Goal: Check status: Check status

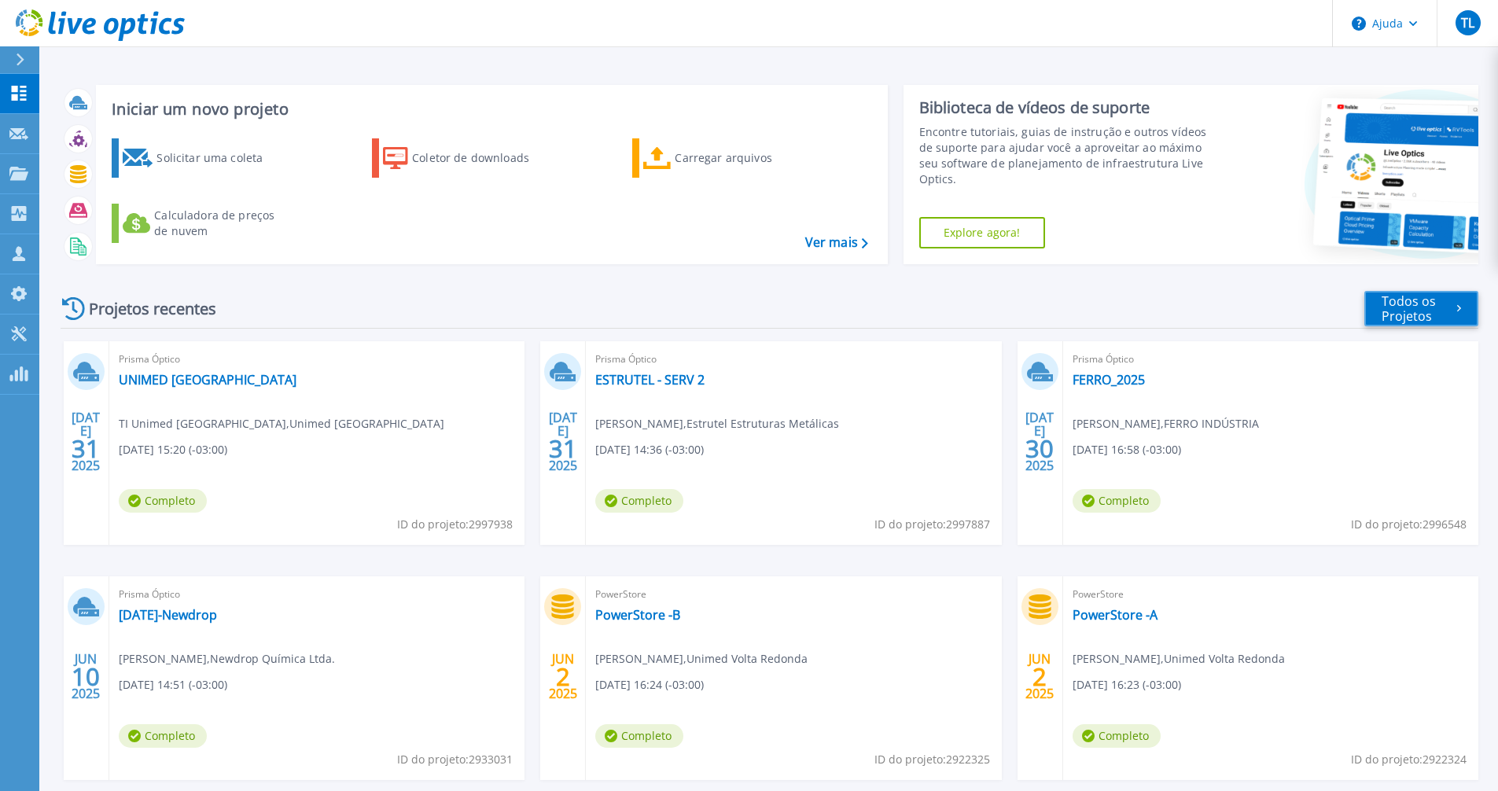
click at [1439, 311] on font "Todos os Projetos" at bounding box center [1418, 309] width 75 height 30
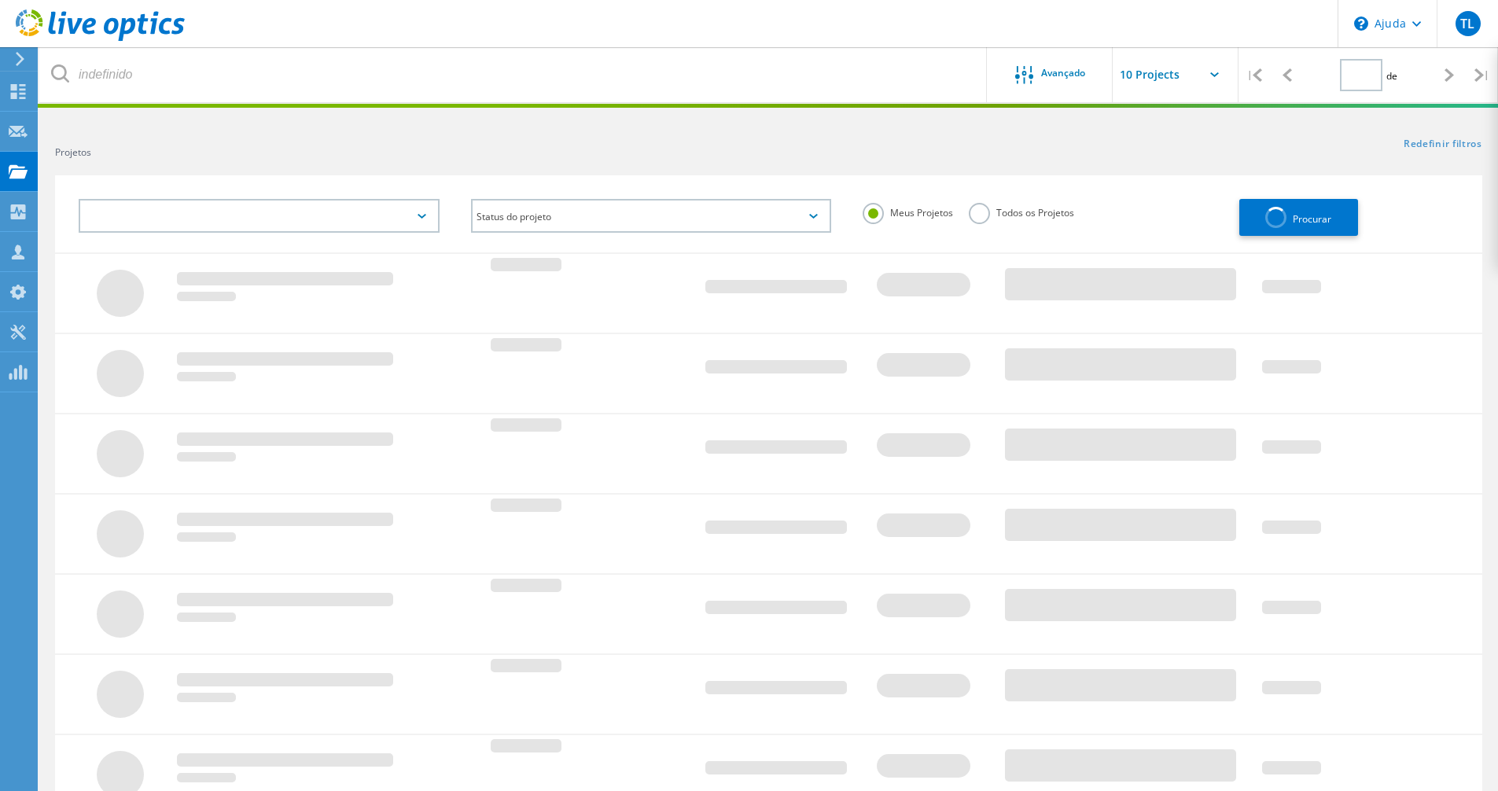
type input "1"
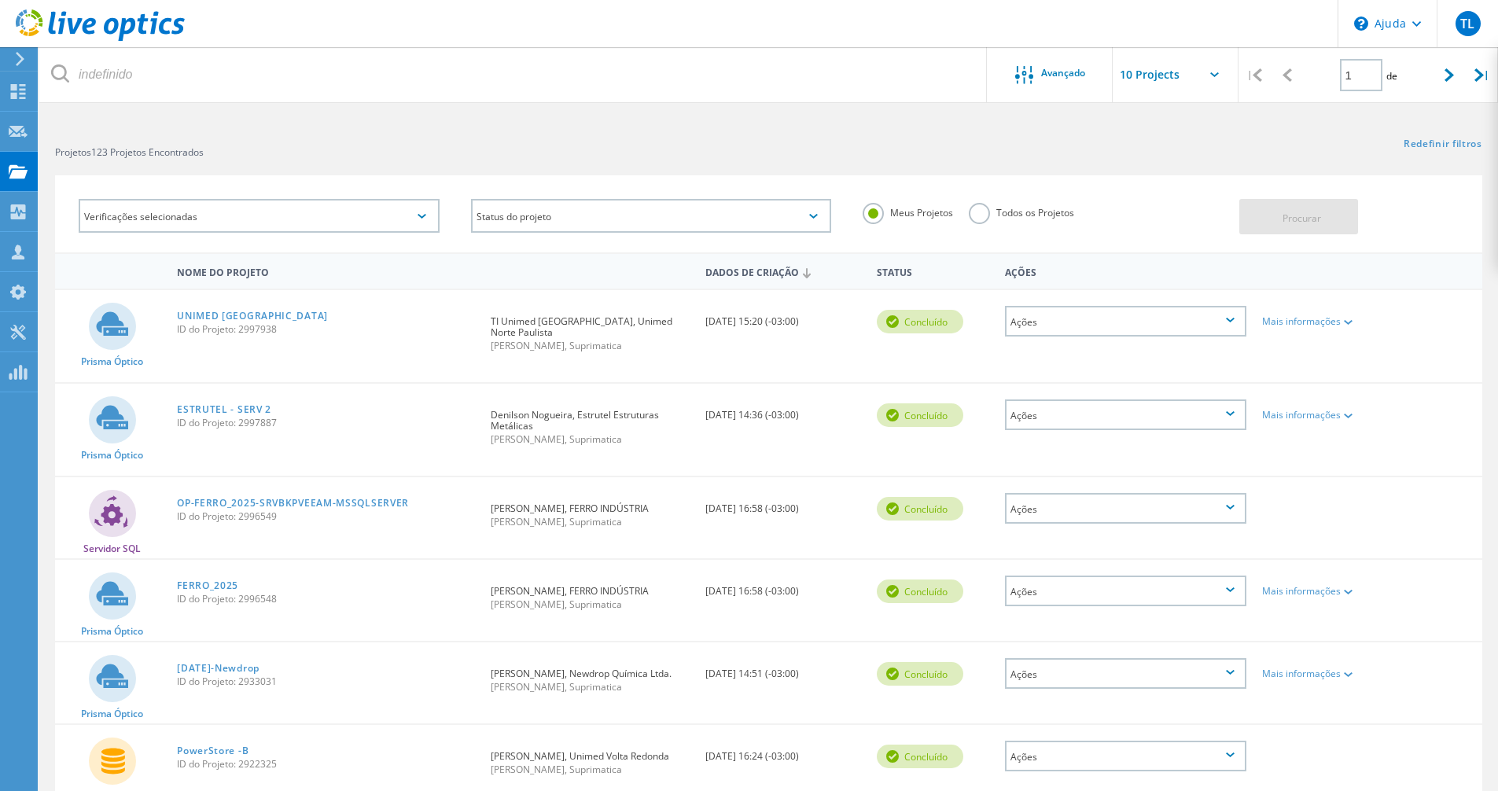
click at [1174, 79] on input "text" at bounding box center [1190, 74] width 157 height 55
click at [1168, 175] on div "Mostrar 30 Projetos" at bounding box center [1191, 168] width 156 height 26
type input "Show 30 Projects"
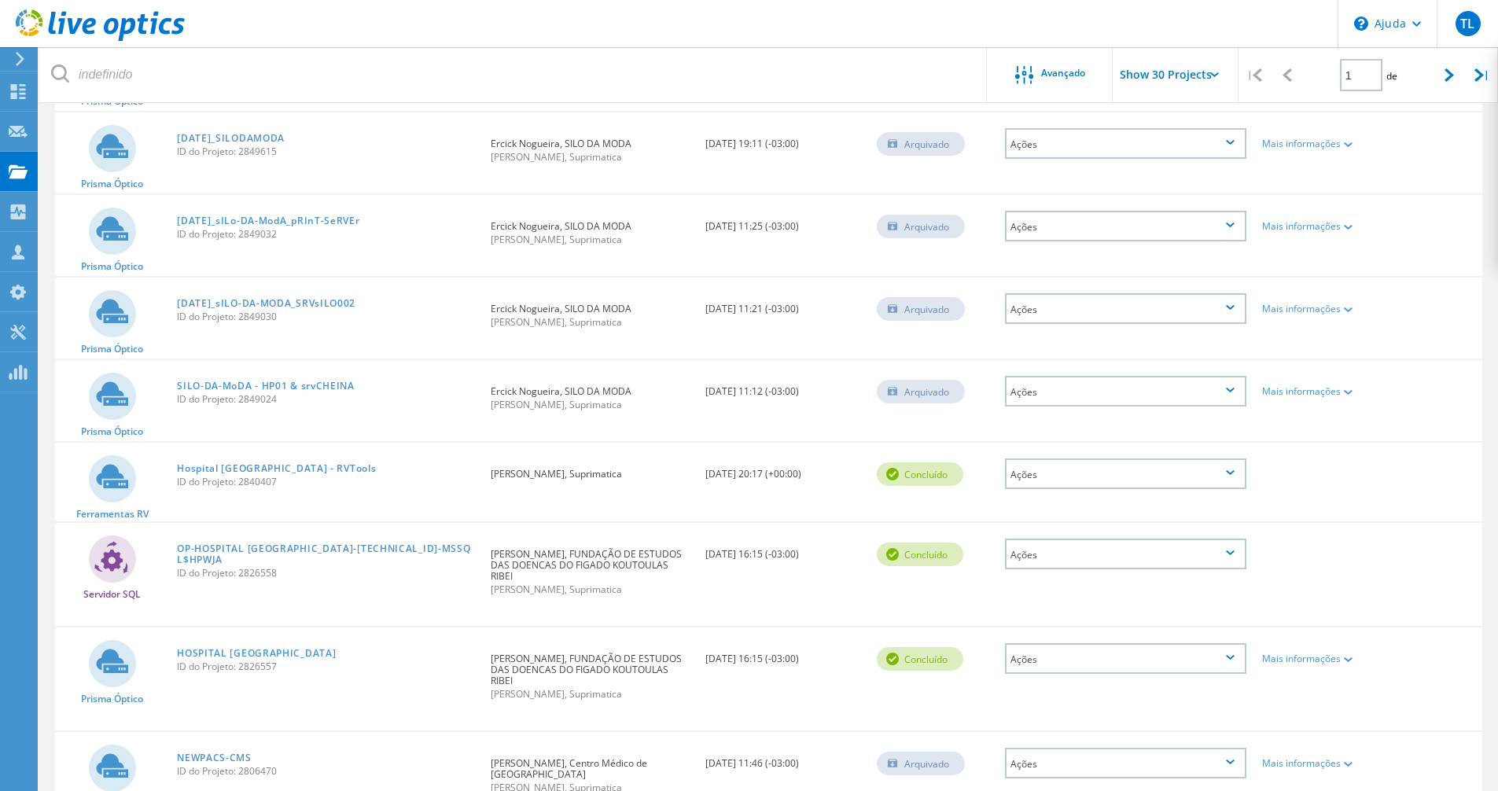
scroll to position [1337, 0]
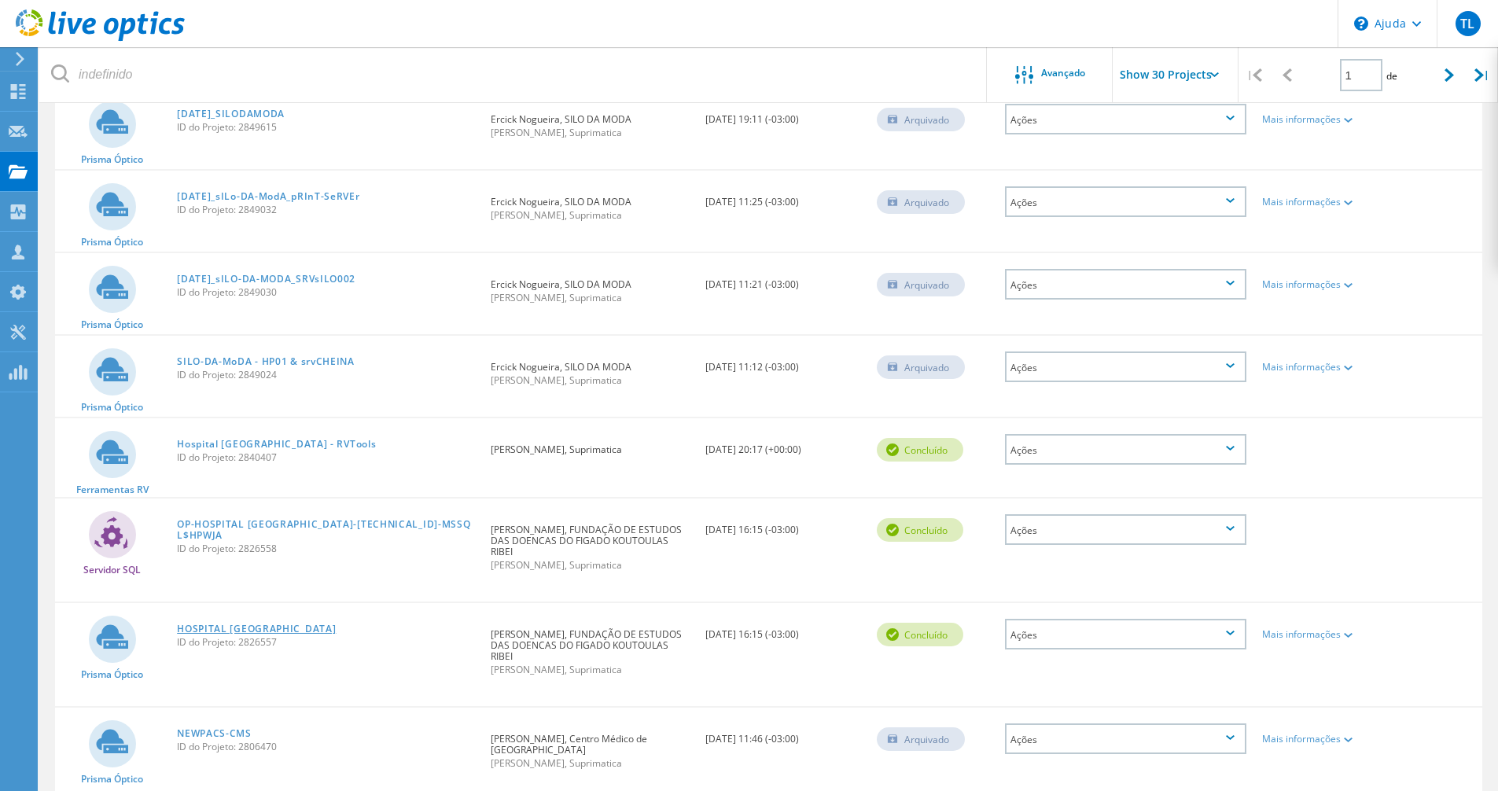
click at [247, 635] on font "HOSPITAL SÃO VICENTE" at bounding box center [256, 628] width 159 height 13
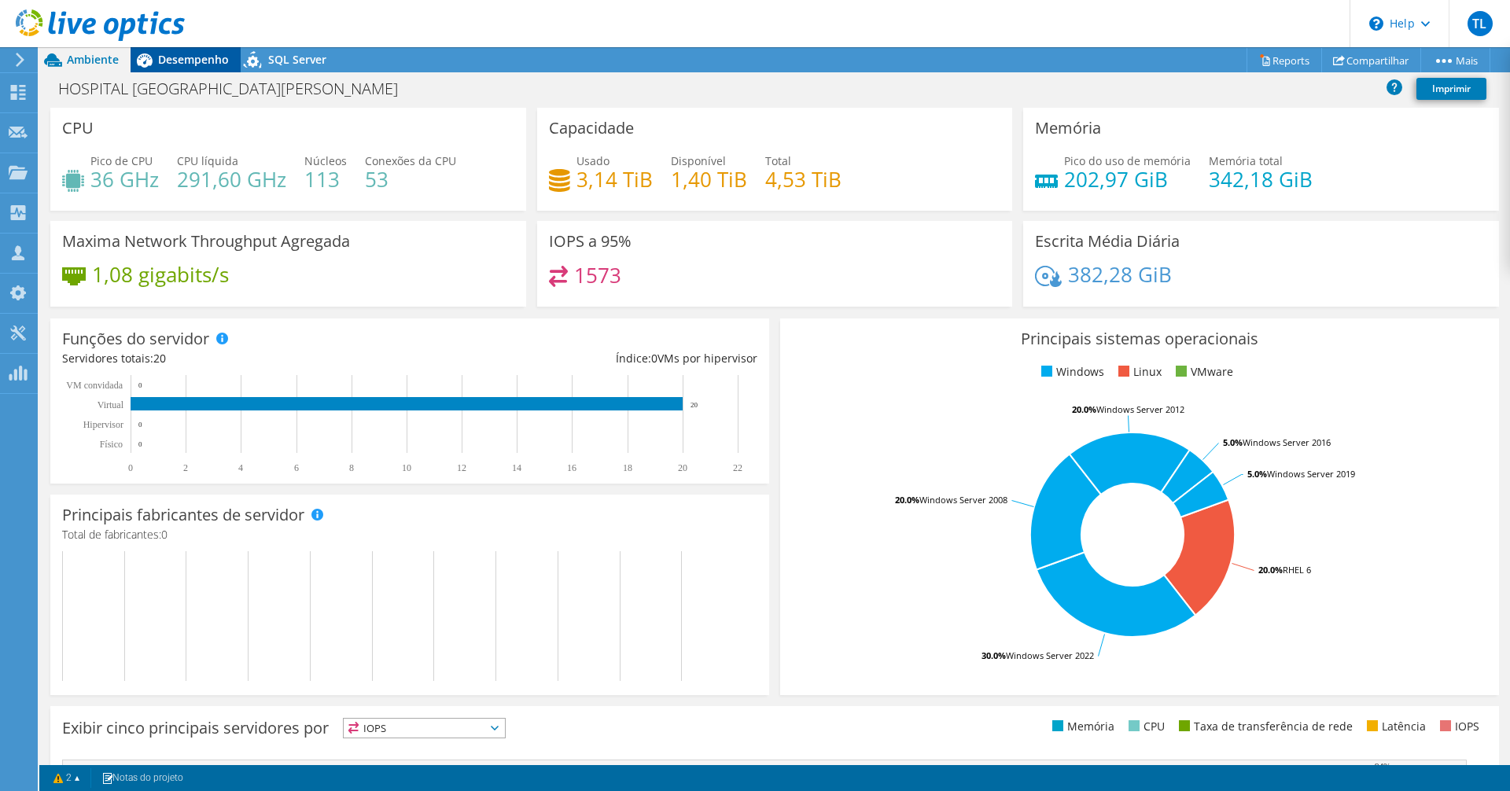
click at [178, 55] on span "Desempenho" at bounding box center [193, 59] width 71 height 15
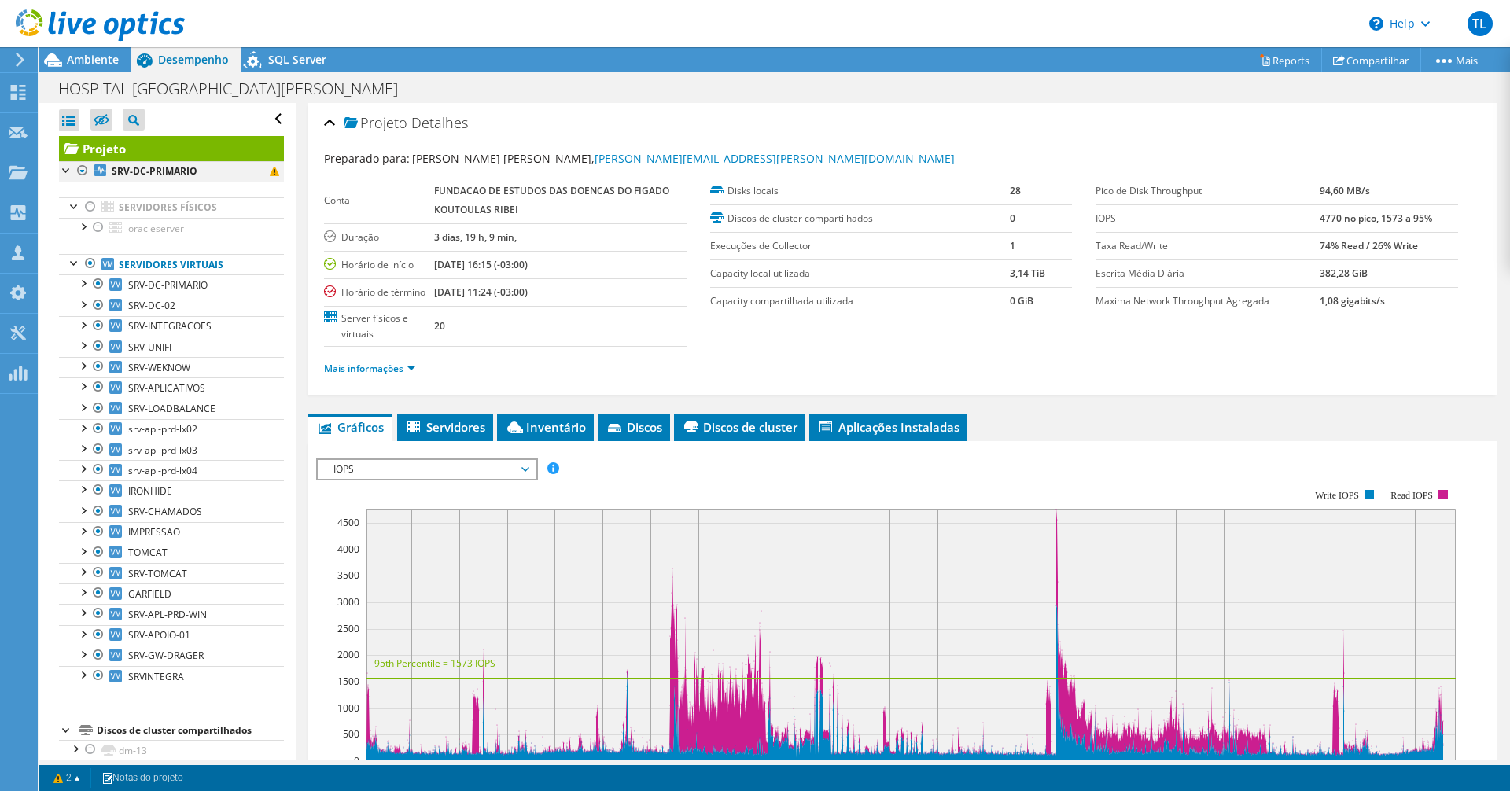
click at [67, 171] on div at bounding box center [67, 169] width 16 height 16
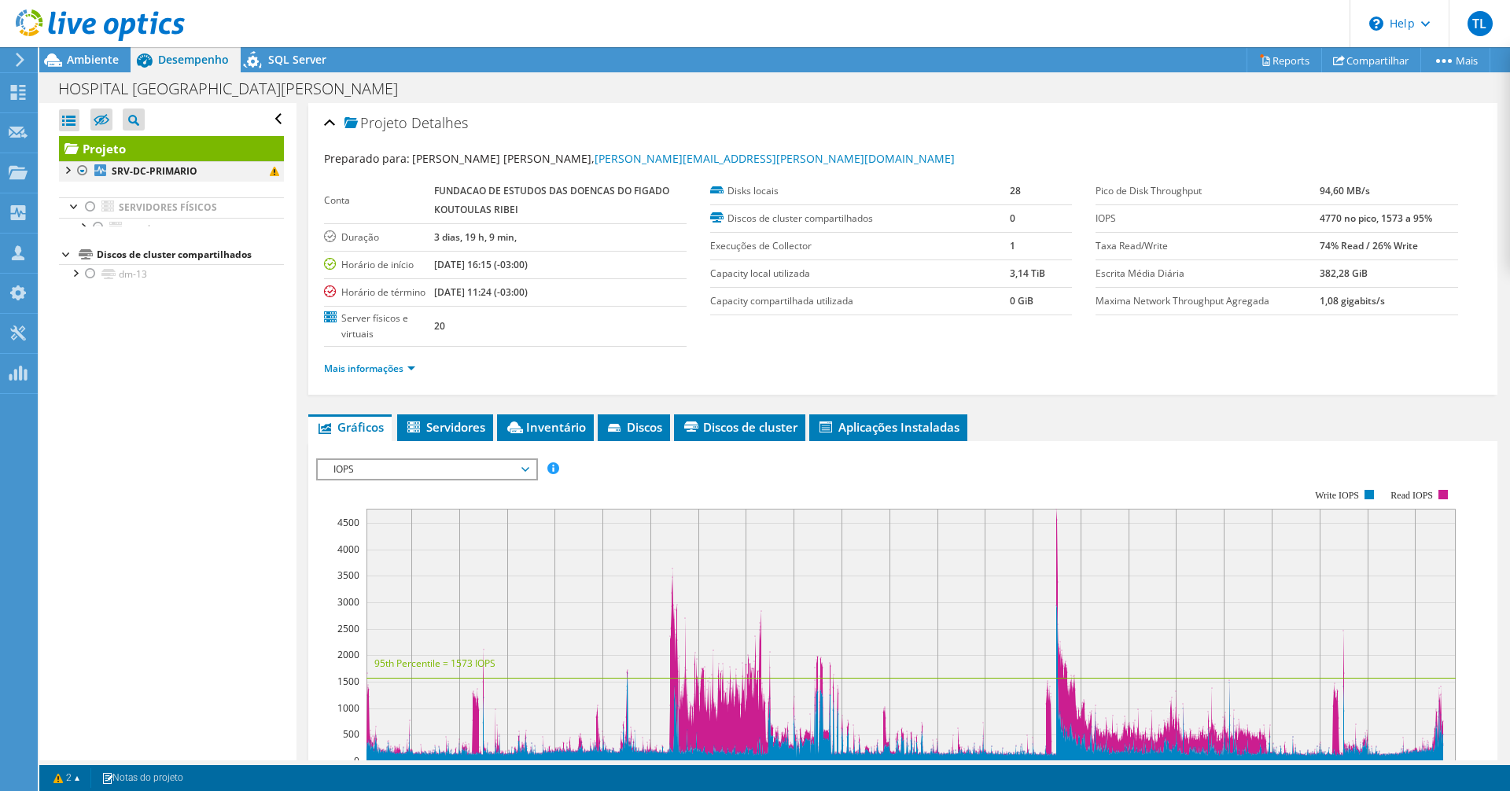
click at [67, 171] on div at bounding box center [67, 169] width 16 height 16
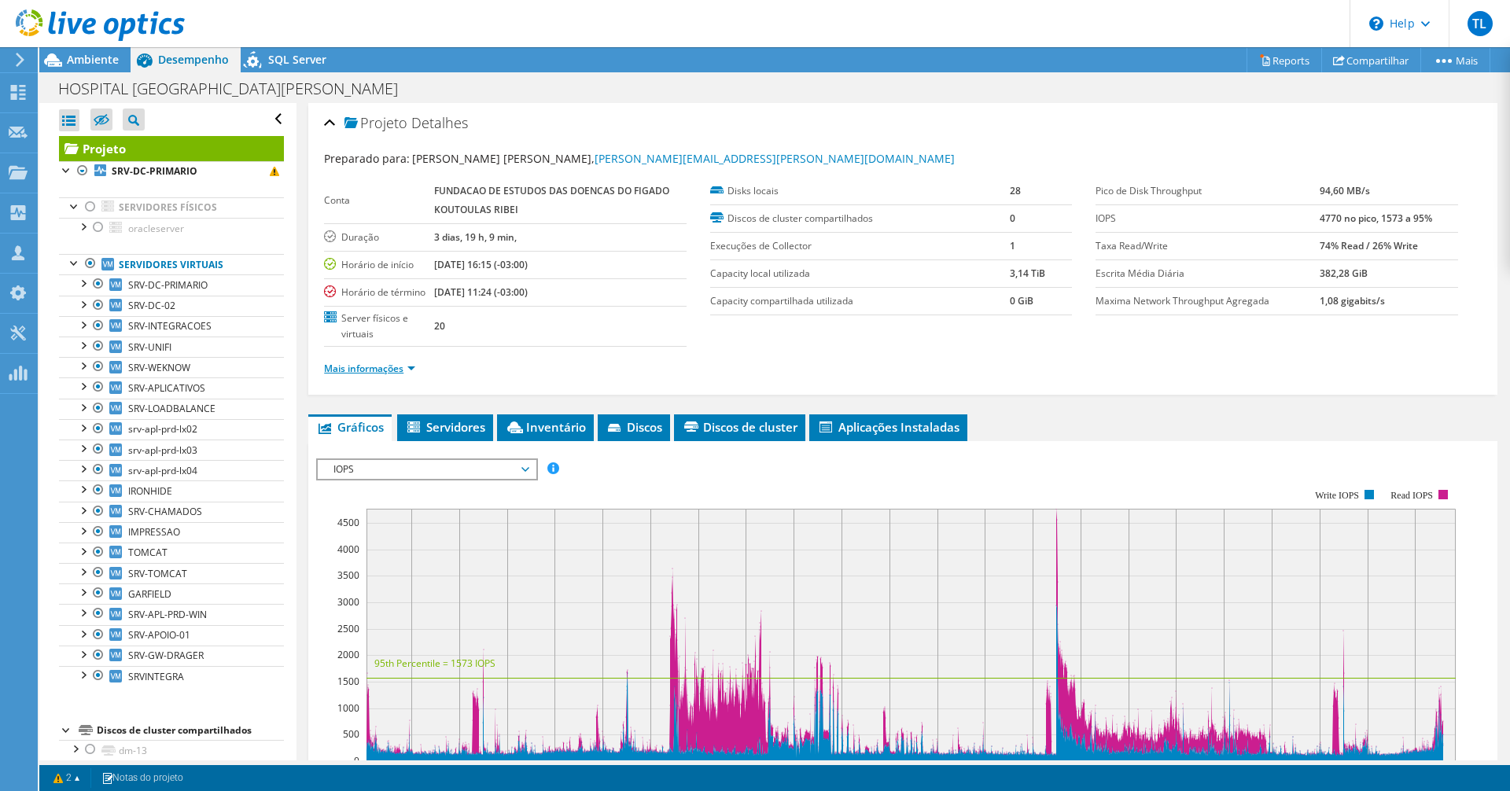
click at [381, 375] on link "Mais informações" at bounding box center [369, 368] width 91 height 13
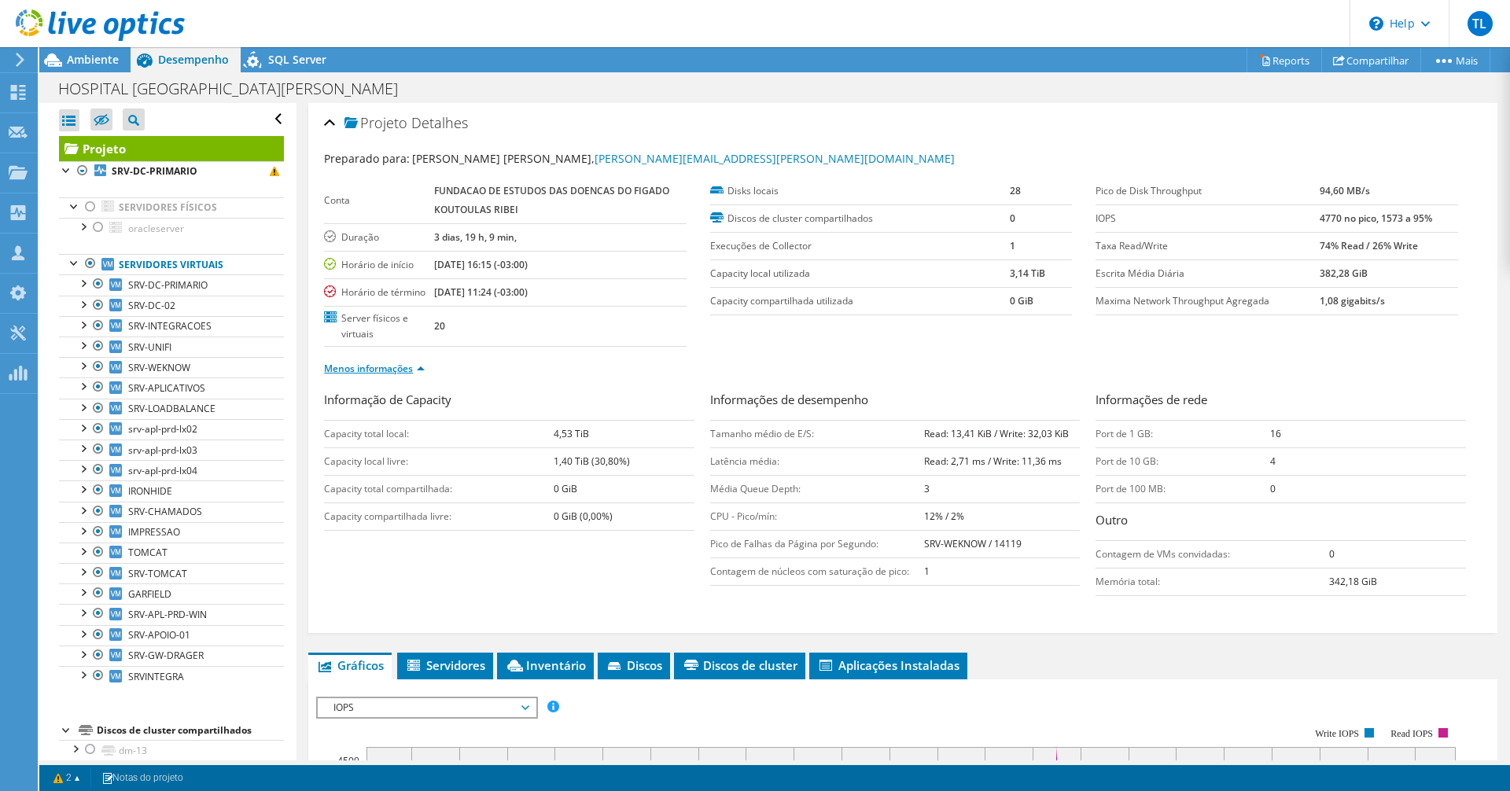
click at [380, 375] on link "Menos informações" at bounding box center [374, 368] width 101 height 13
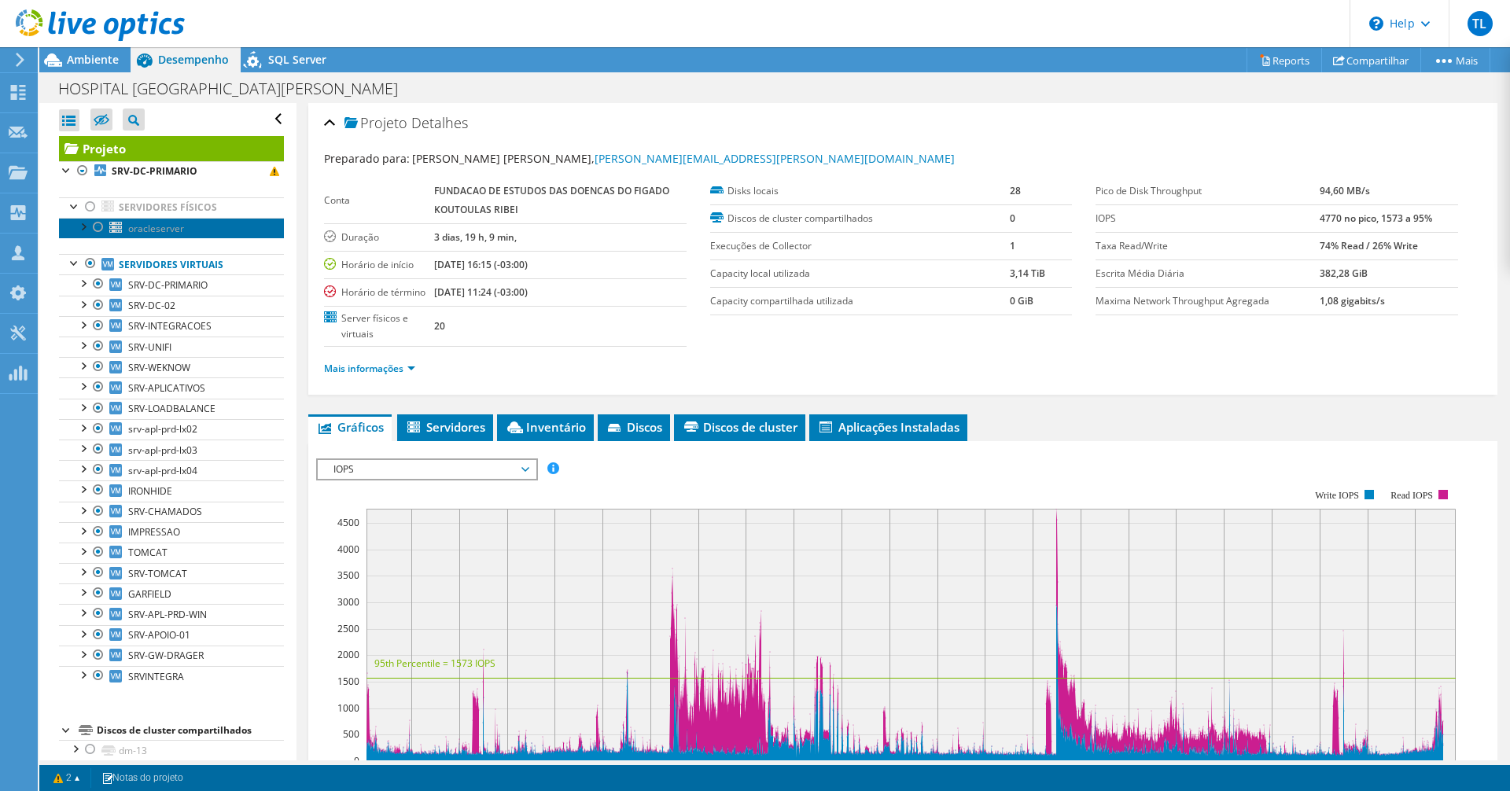
click at [158, 229] on span "oracleserver" at bounding box center [156, 228] width 56 height 13
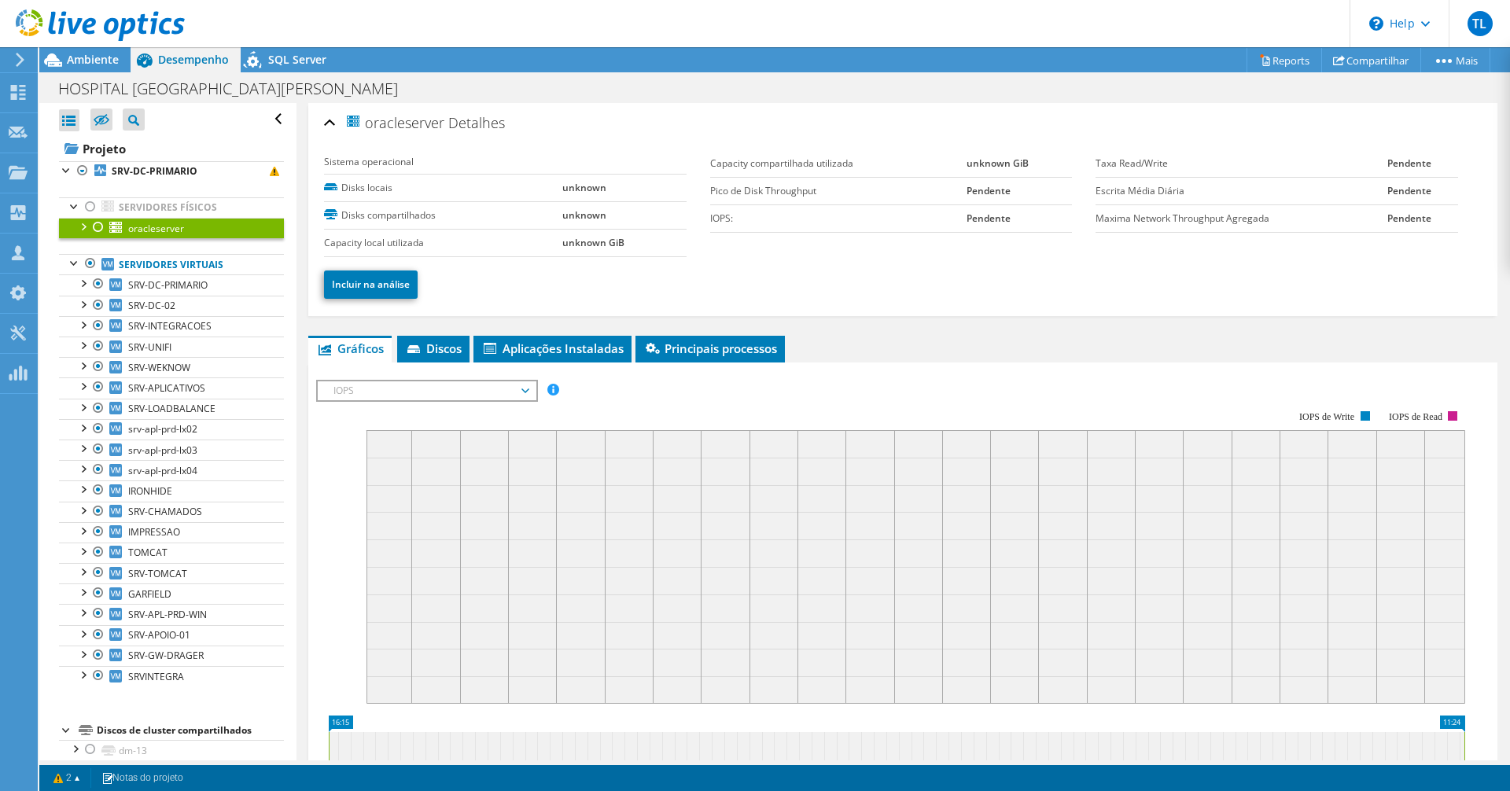
click at [95, 227] on div at bounding box center [98, 227] width 16 height 19
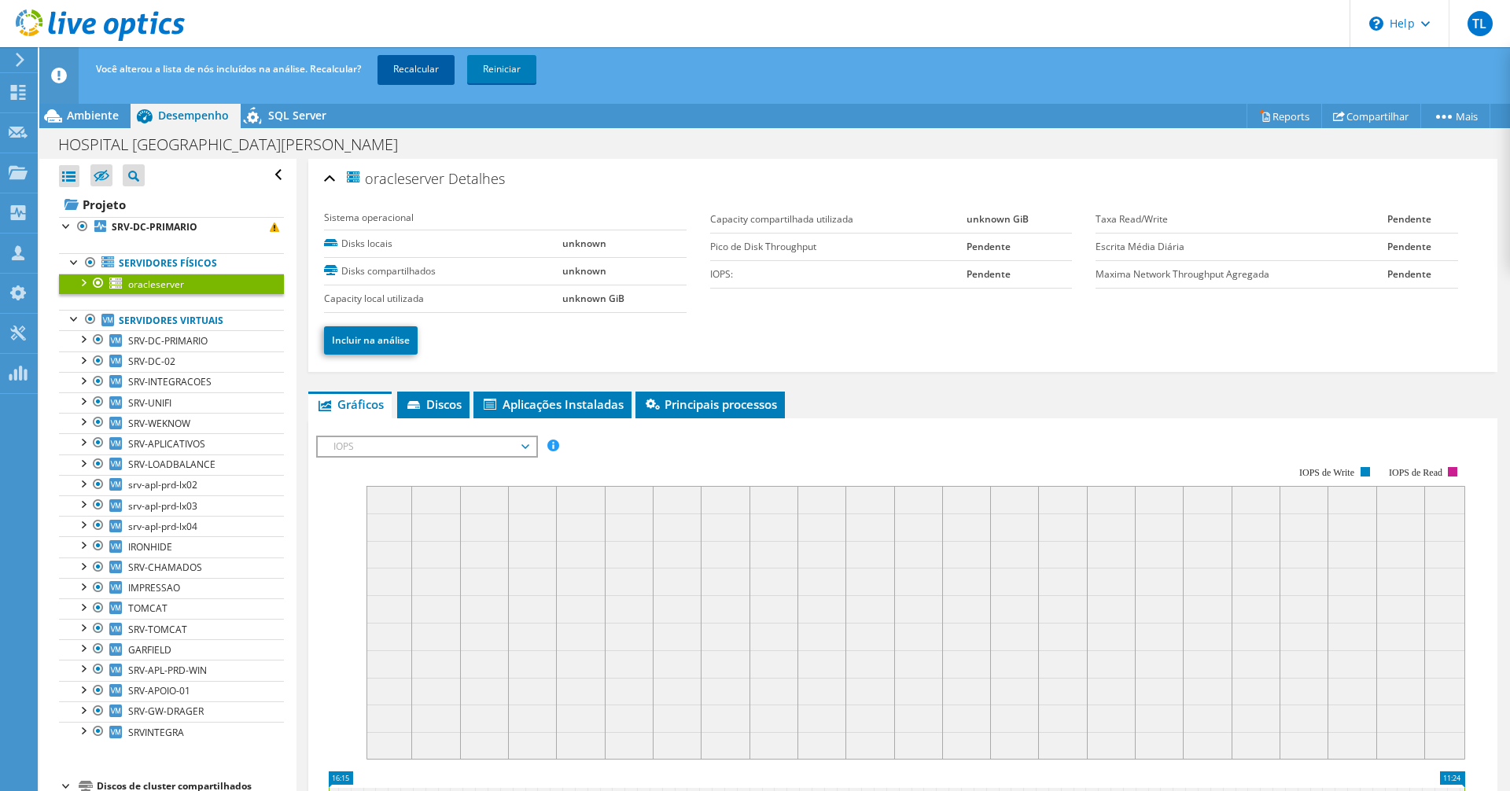
click at [437, 74] on link "Recalcular" at bounding box center [415, 69] width 77 height 28
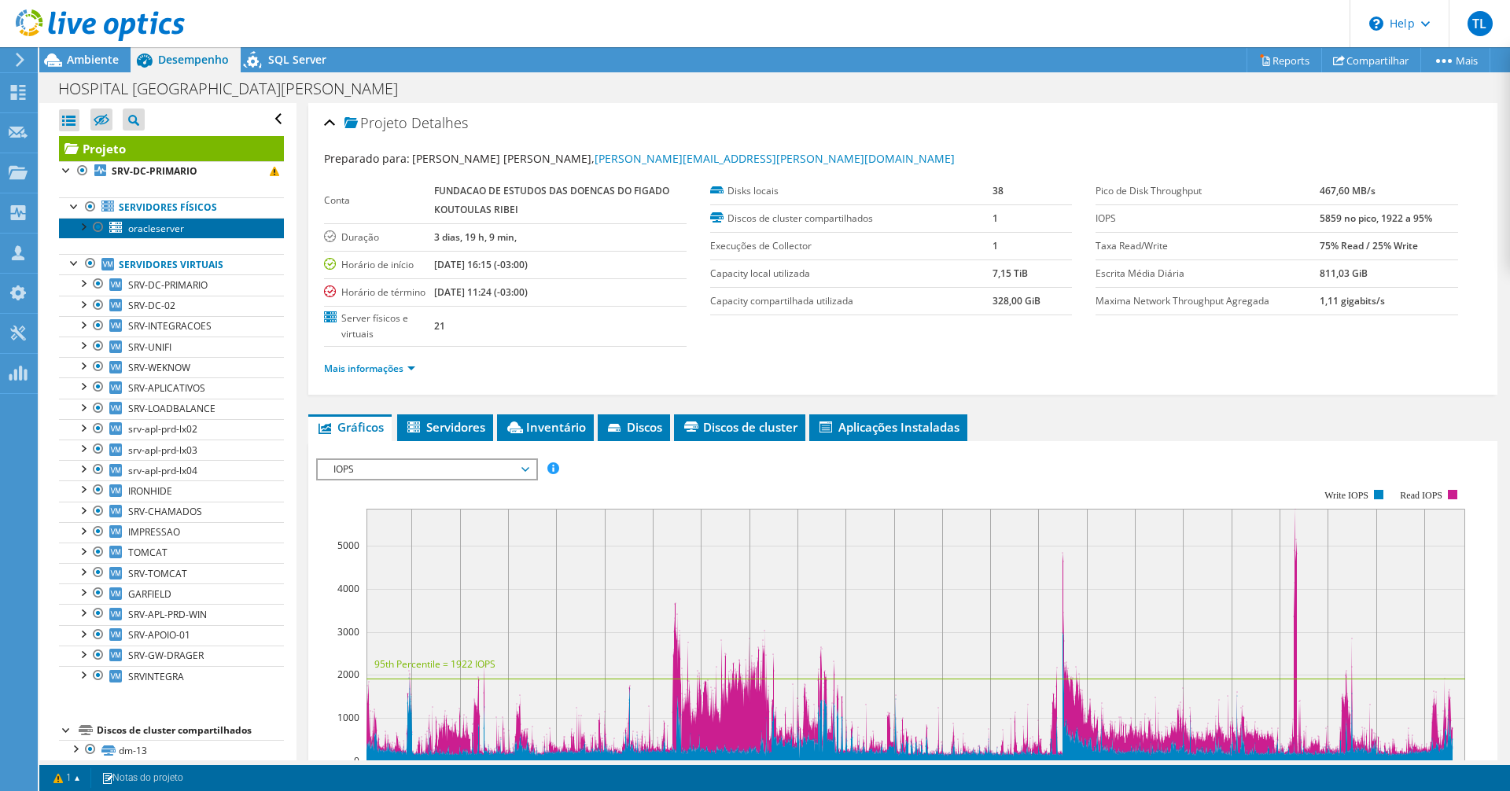
click at [142, 230] on span "oracleserver" at bounding box center [156, 228] width 56 height 13
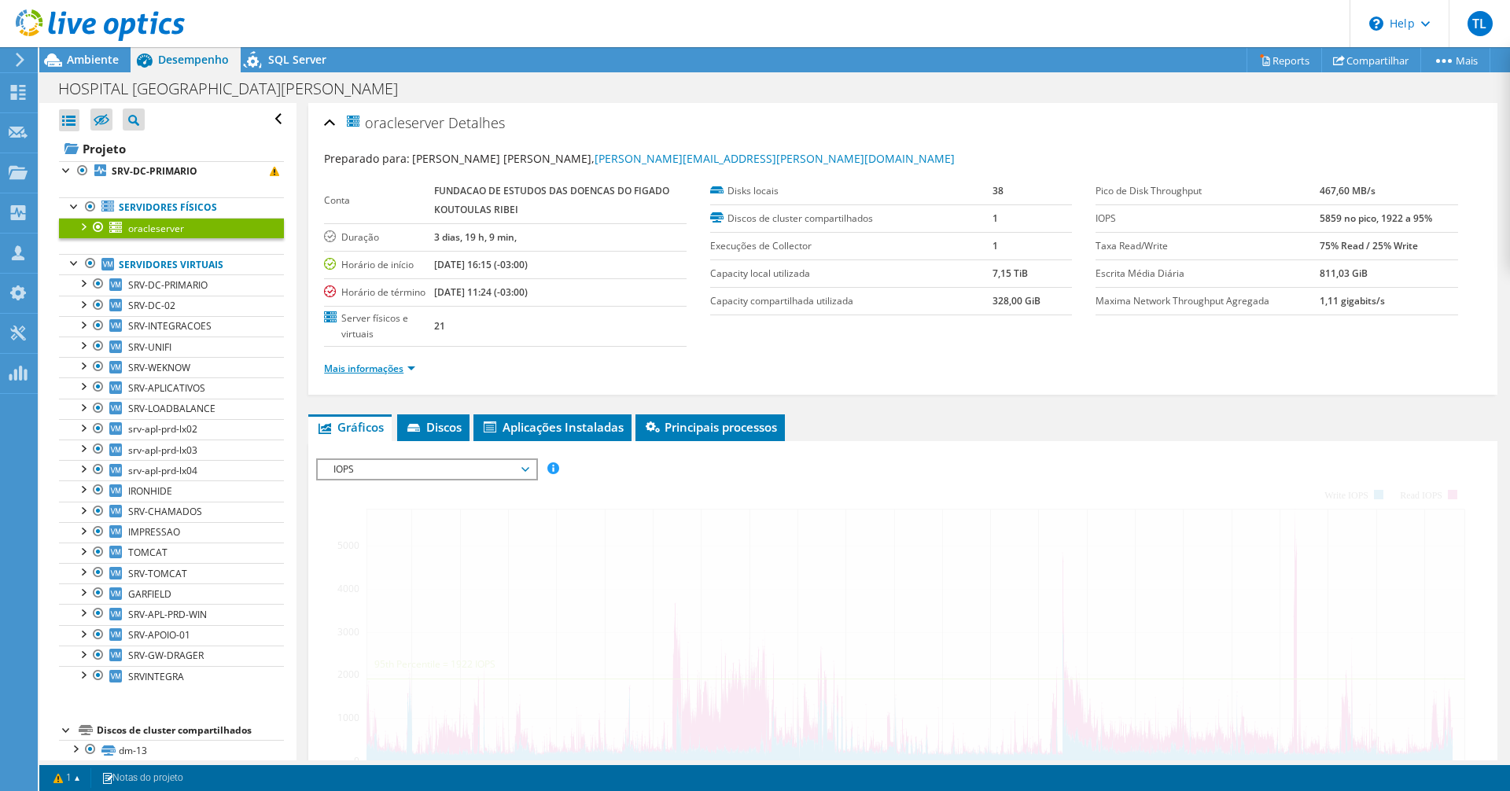
click at [370, 375] on link "Mais informações" at bounding box center [369, 368] width 91 height 13
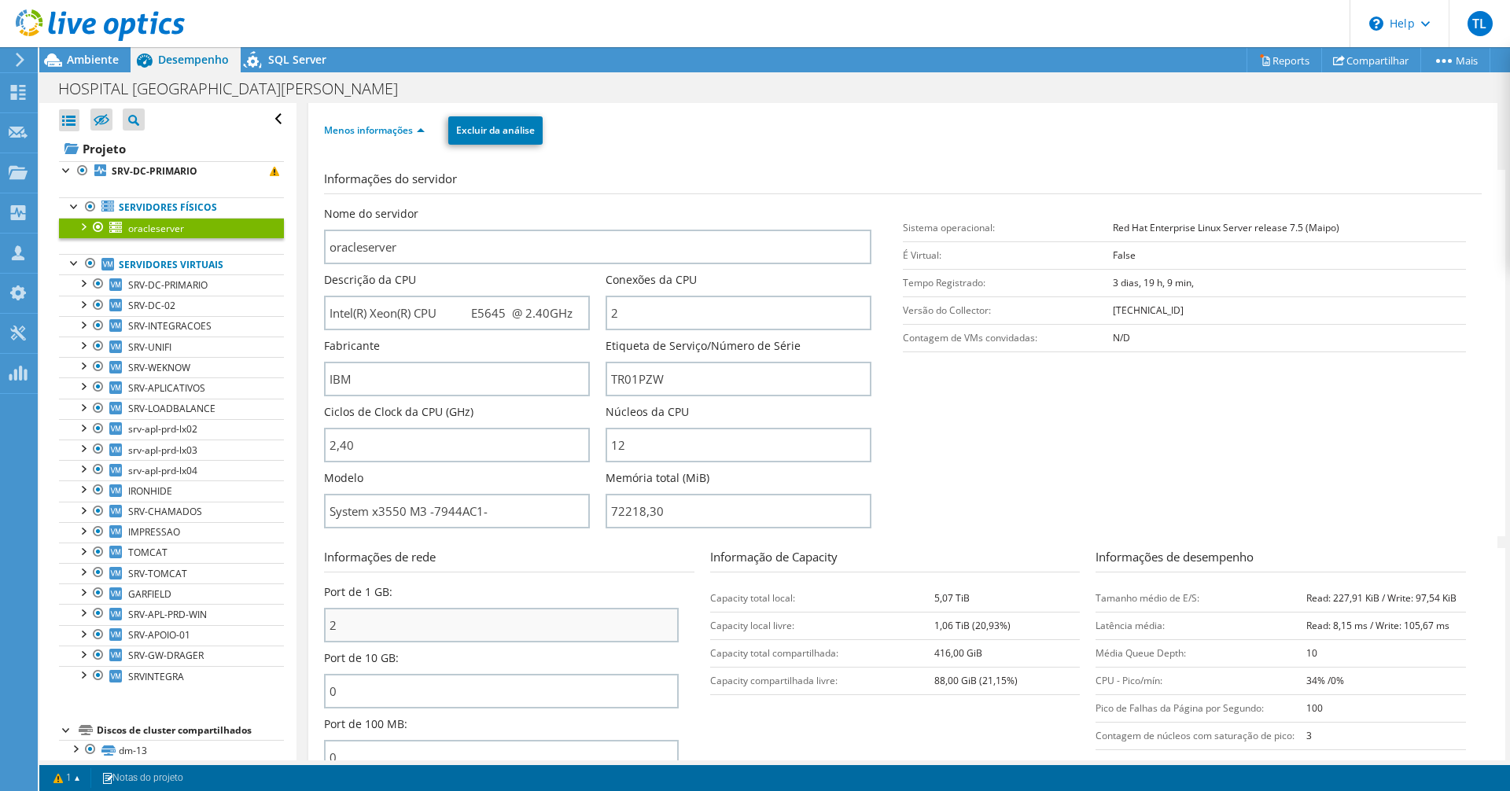
scroll to position [79, 0]
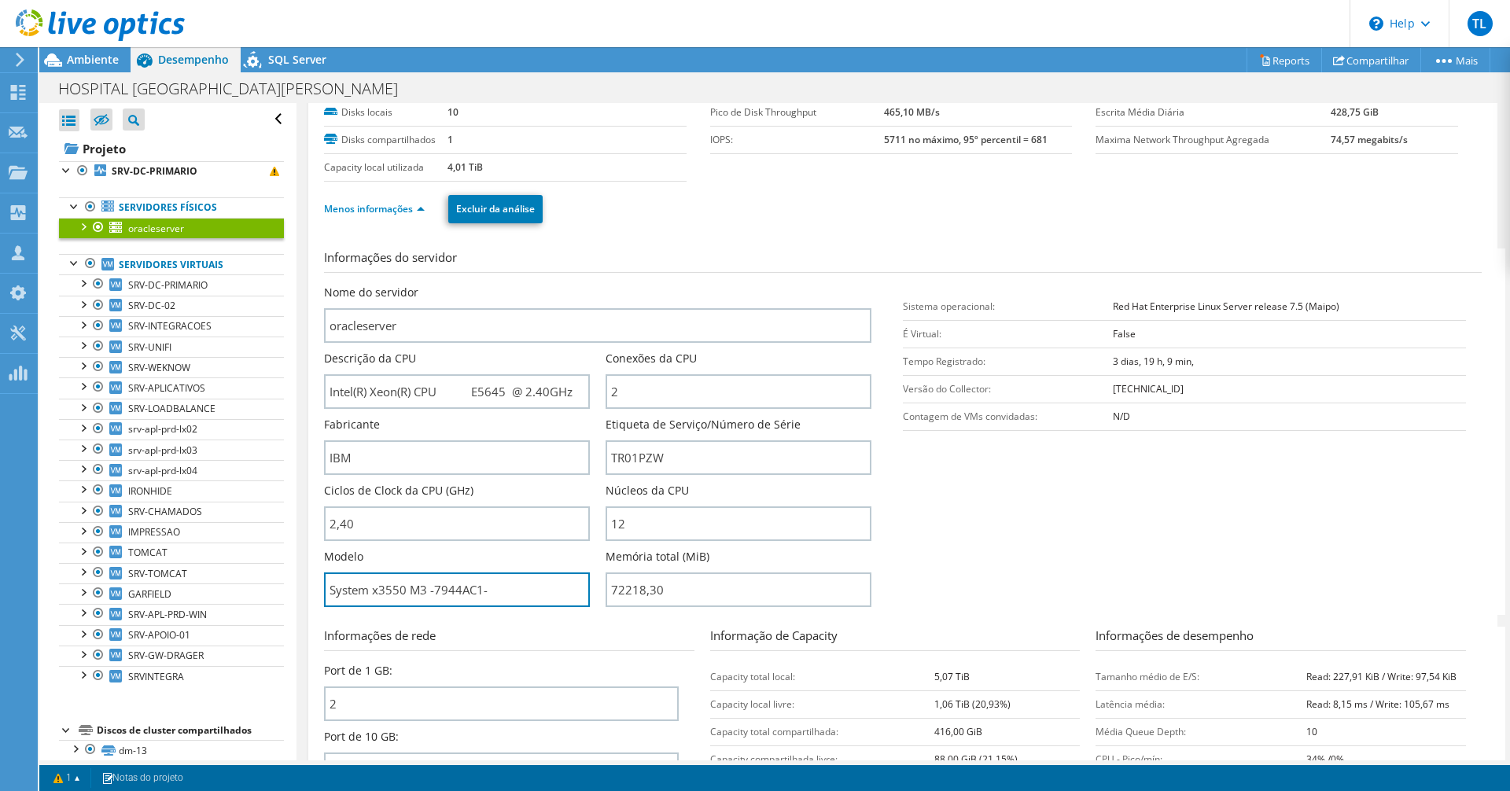
drag, startPoint x: 501, startPoint y: 585, endPoint x: 286, endPoint y: 596, distance: 214.9
click at [286, 596] on div "Abrir Todos Fechar Todos Ocultar nós excluídos Filtro de árvore do projeto" at bounding box center [774, 431] width 1470 height 657
click at [70, 172] on div at bounding box center [67, 169] width 16 height 16
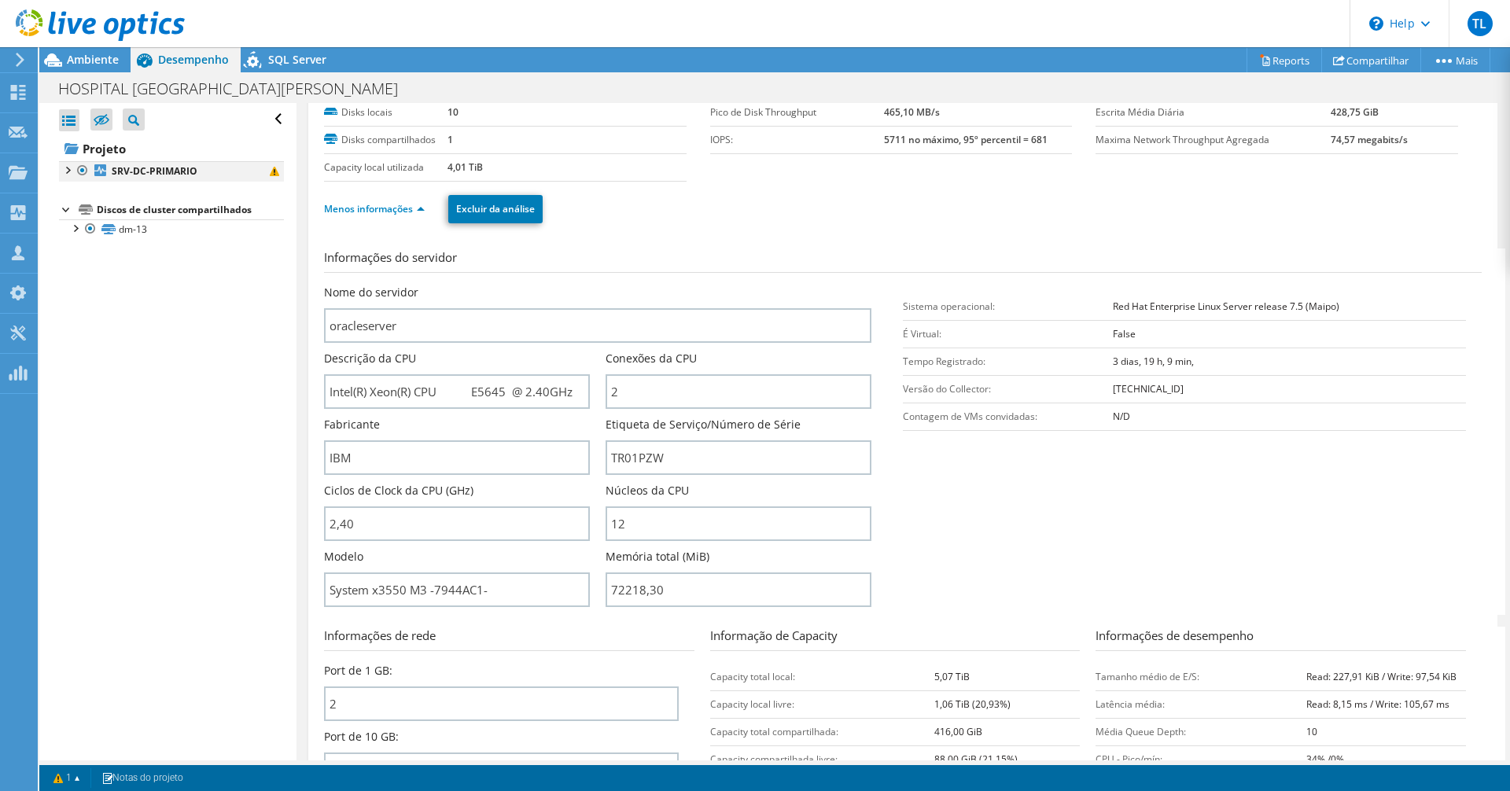
click at [64, 172] on div at bounding box center [67, 169] width 16 height 16
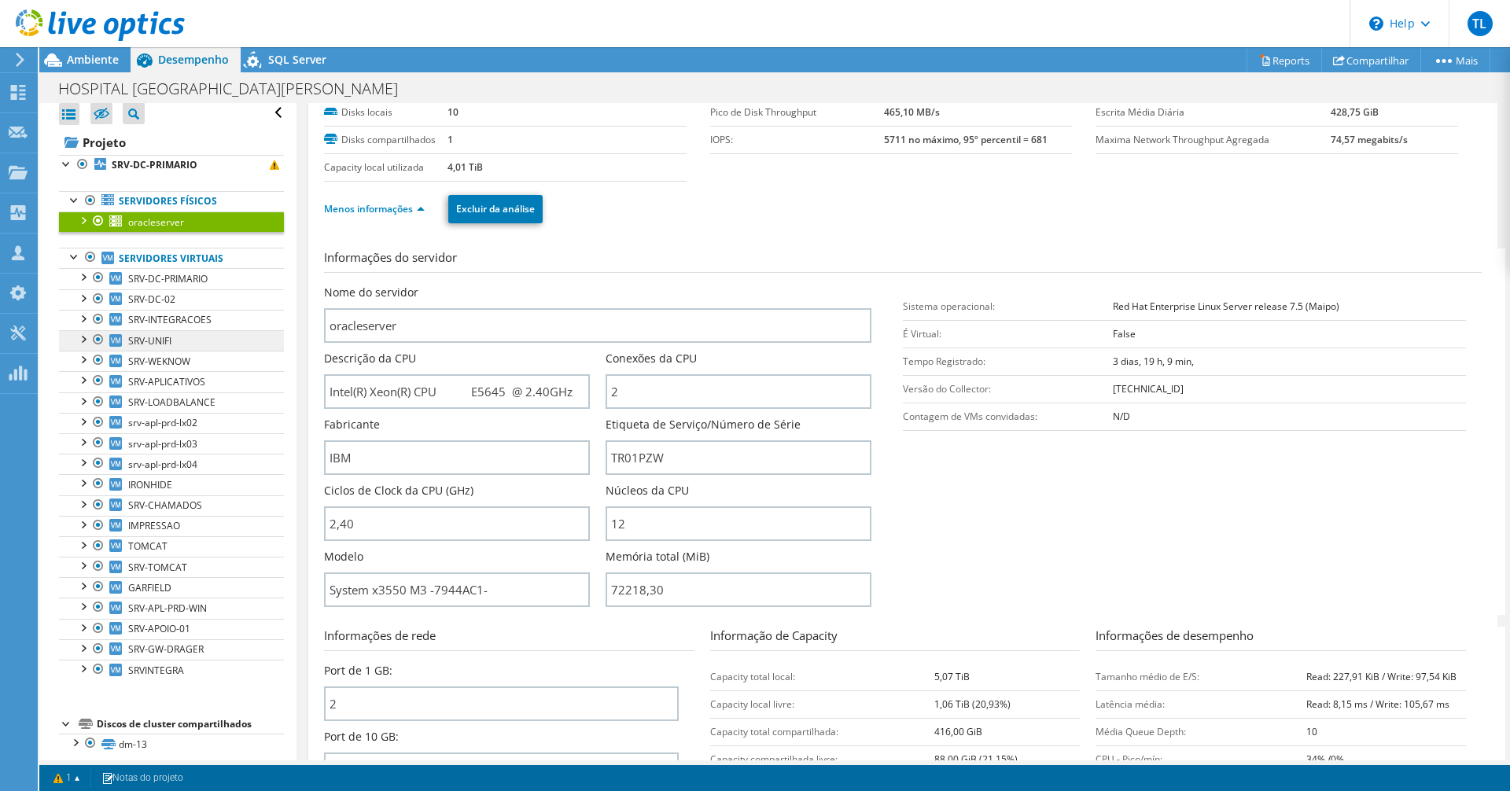
scroll to position [0, 0]
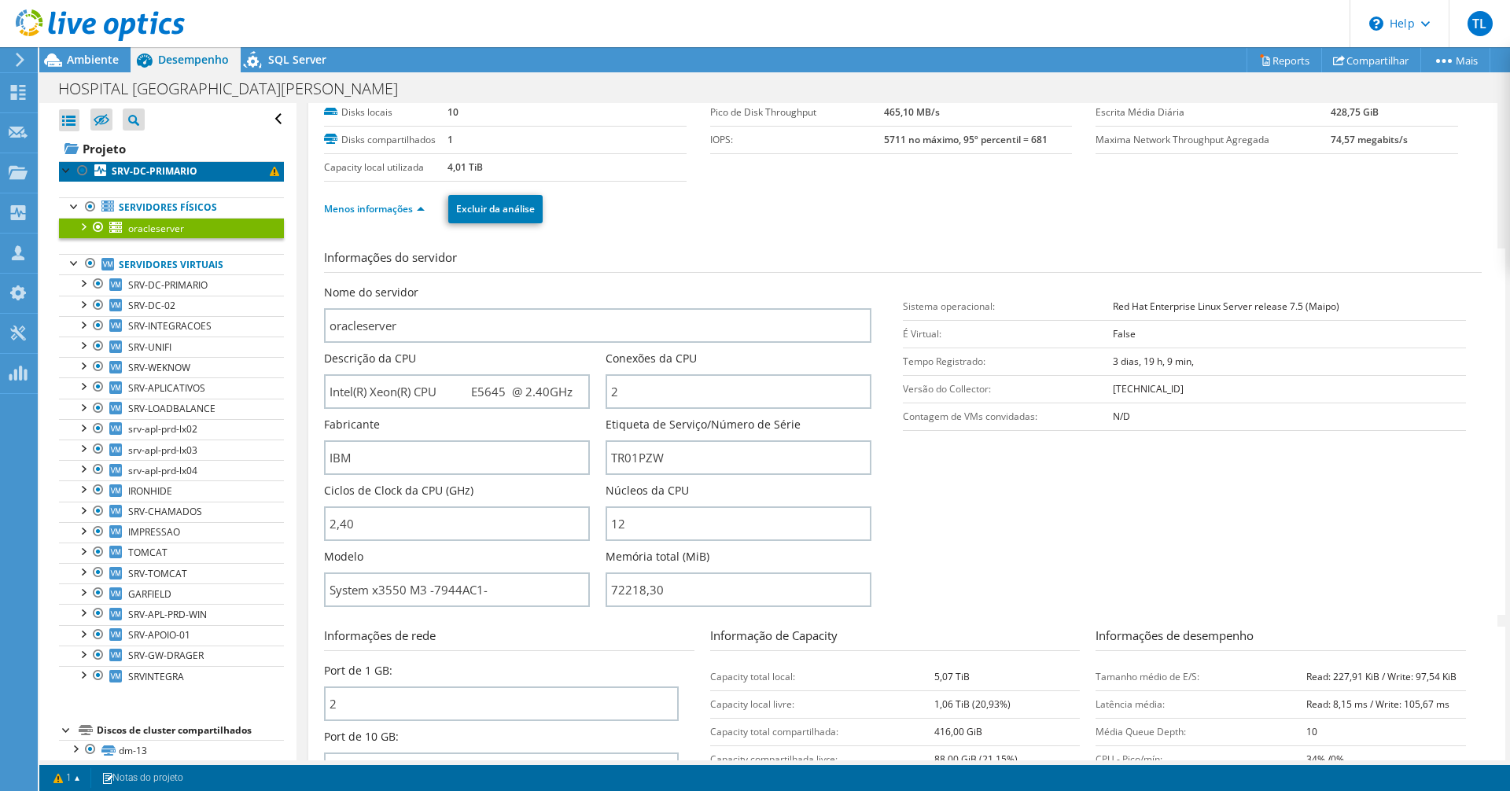
click at [148, 165] on b "SRV-DC-PRIMARIO" at bounding box center [155, 170] width 86 height 13
